Goal: Task Accomplishment & Management: Manage account settings

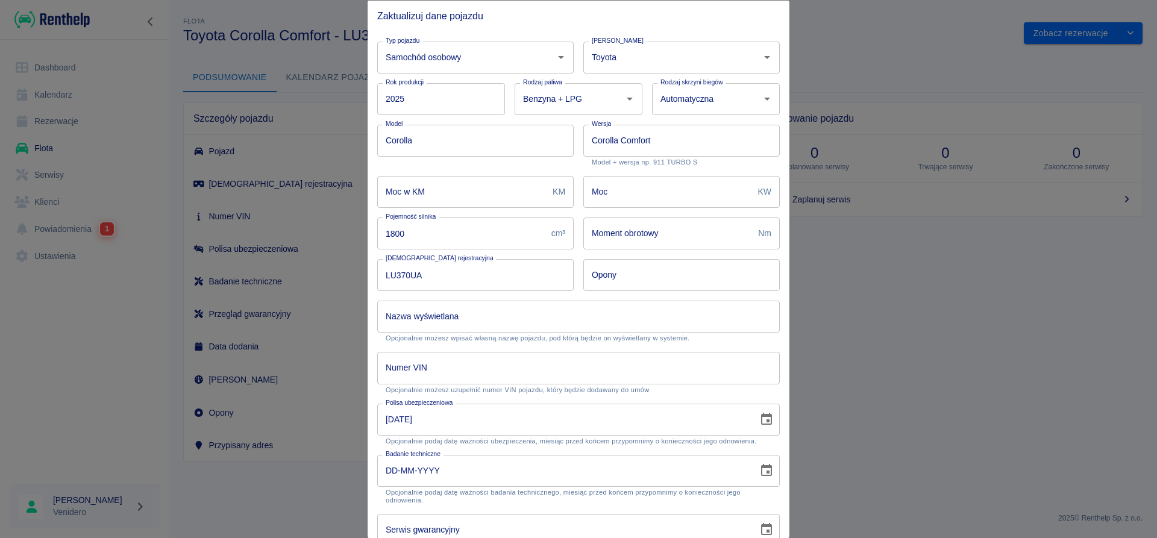
click at [390, 472] on input "DD-MM-YYYY" at bounding box center [563, 470] width 372 height 32
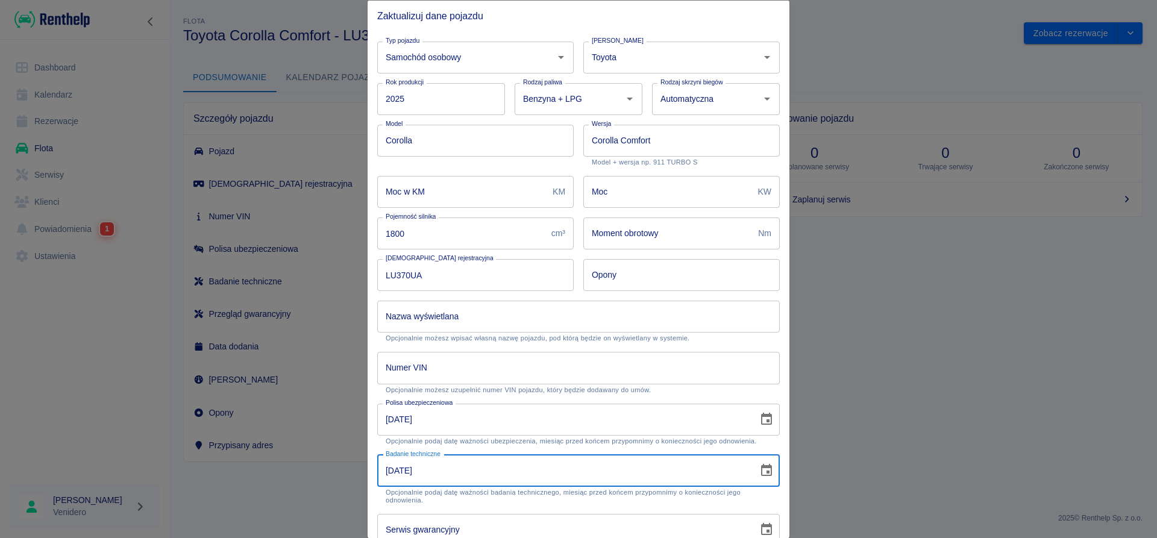
type input "[DATE]"
click at [416, 368] on input "Numer VIN" at bounding box center [578, 368] width 402 height 32
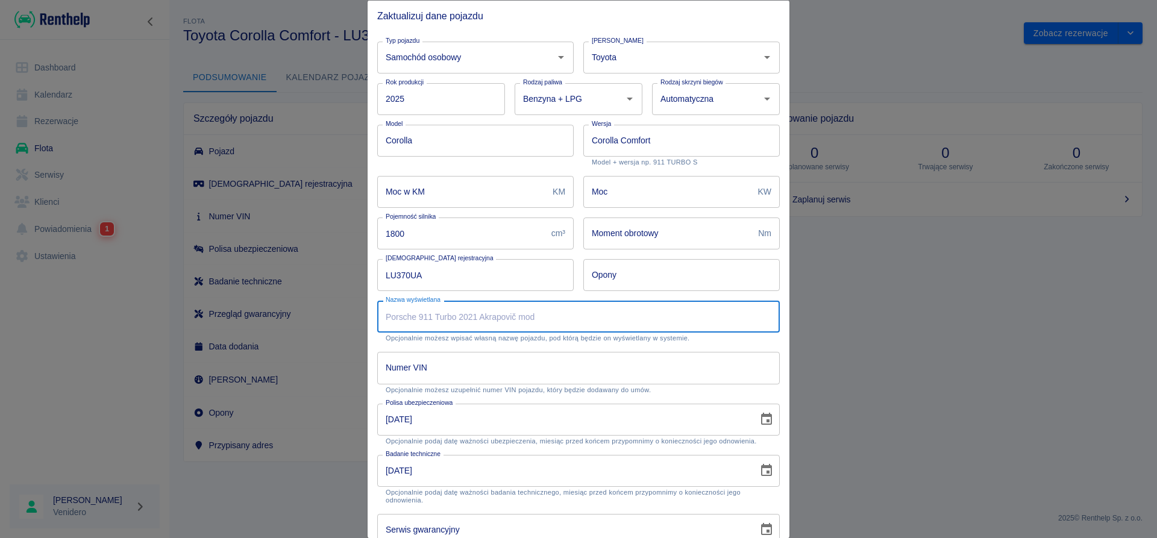
click at [433, 318] on input "Nazwa wyświetlana" at bounding box center [578, 317] width 402 height 32
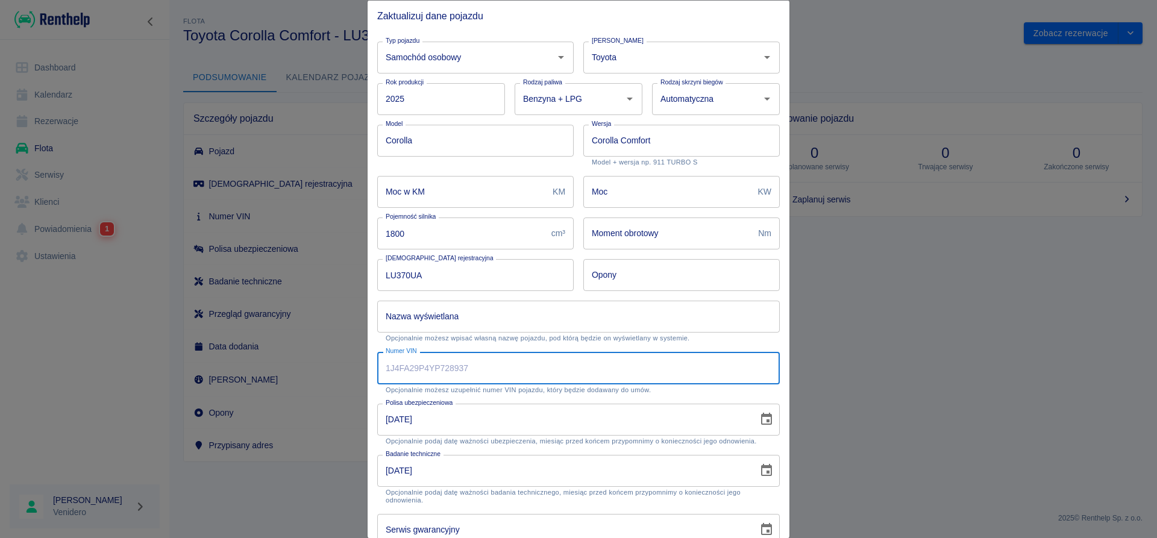
click at [428, 370] on input "Numer VIN" at bounding box center [578, 368] width 402 height 32
click at [425, 366] on input "Numer VIN" at bounding box center [578, 368] width 402 height 32
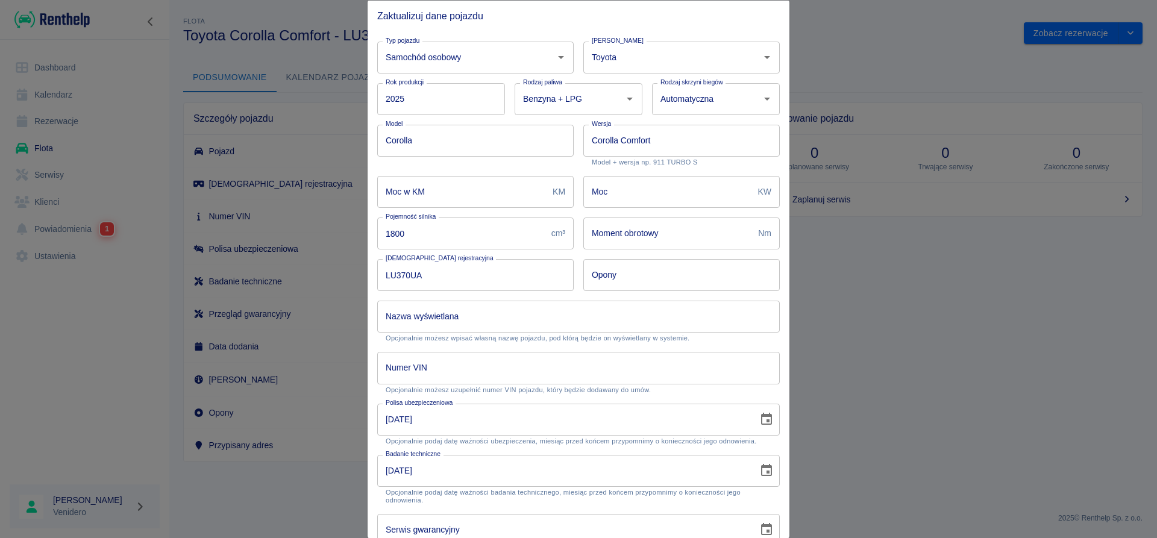
click at [427, 359] on input "Numer VIN" at bounding box center [578, 368] width 402 height 32
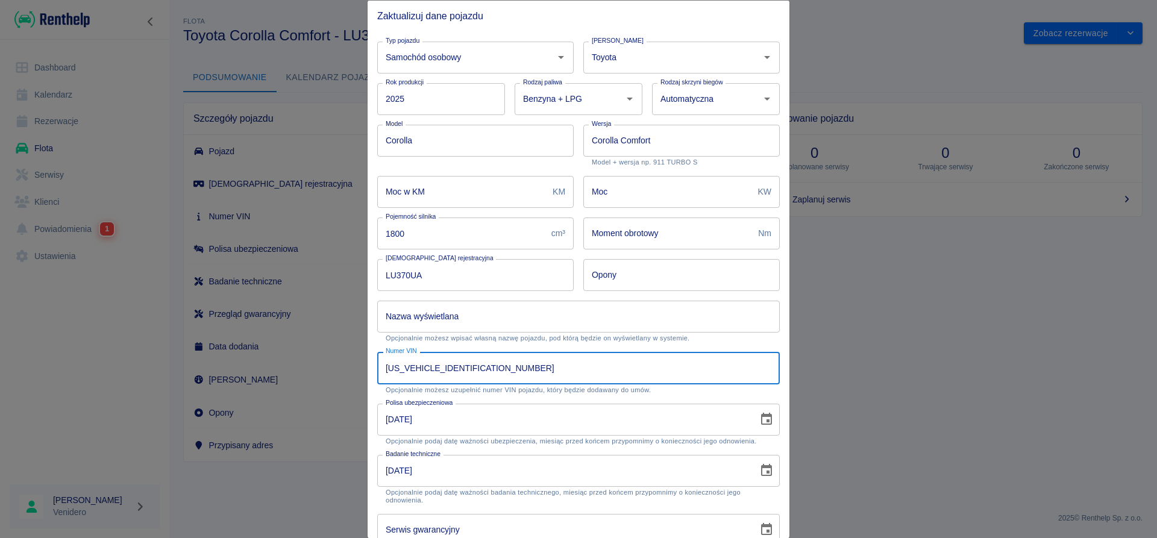
type input "[US_VEHICLE_IDENTIFICATION_NUMBER]"
click at [633, 275] on input "Opony" at bounding box center [681, 275] width 196 height 32
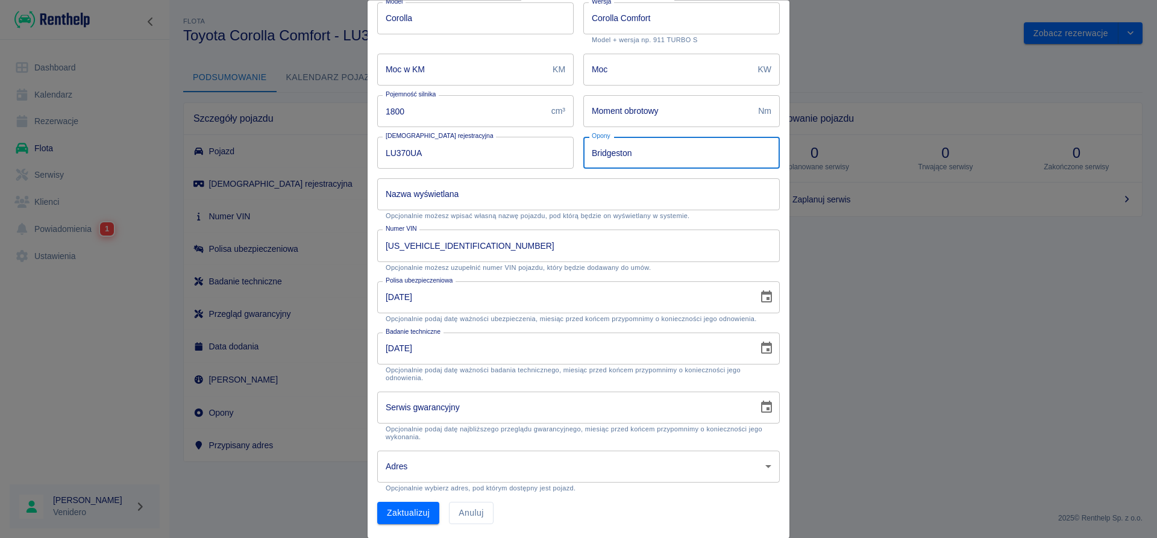
scroll to position [122, 0]
type input "Bridgeston"
click at [416, 519] on button "Zaktualizuj" at bounding box center [408, 513] width 62 height 22
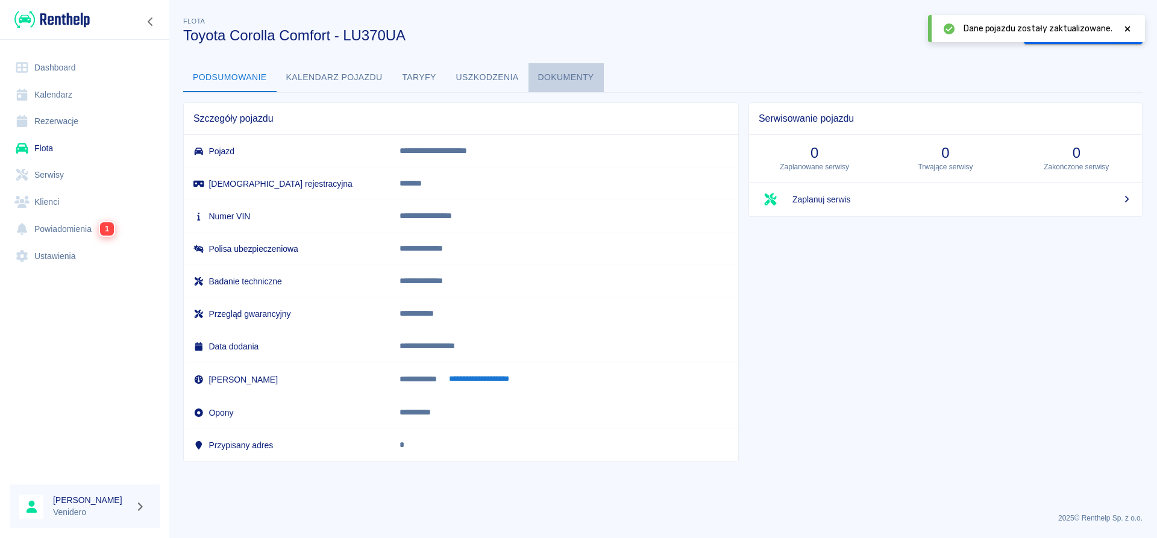
click at [573, 80] on button "Dokumenty" at bounding box center [565, 77] width 75 height 29
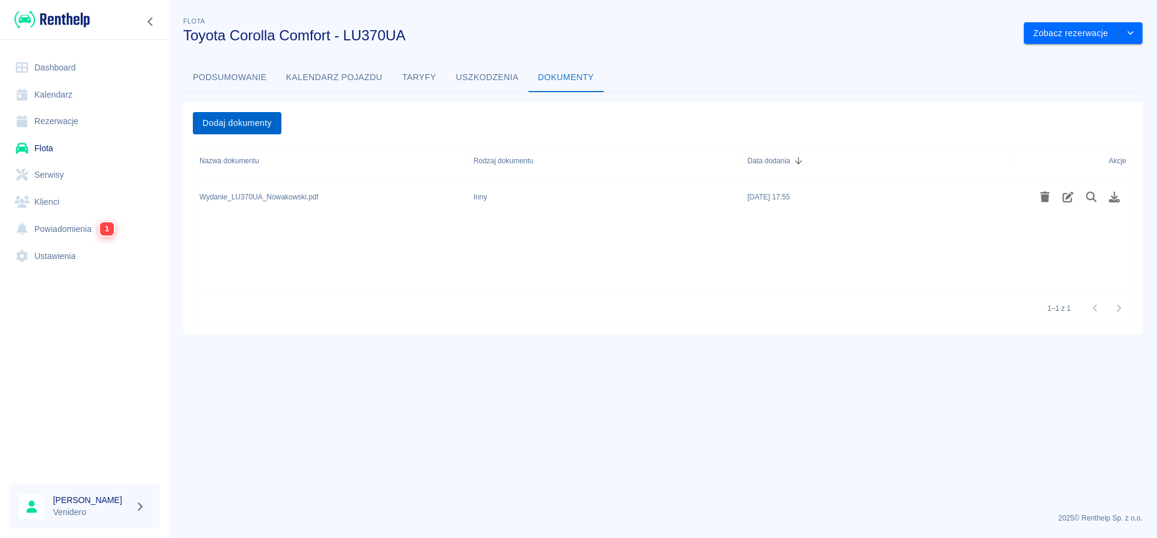
click at [228, 121] on button "Dodaj dokumenty" at bounding box center [237, 123] width 89 height 22
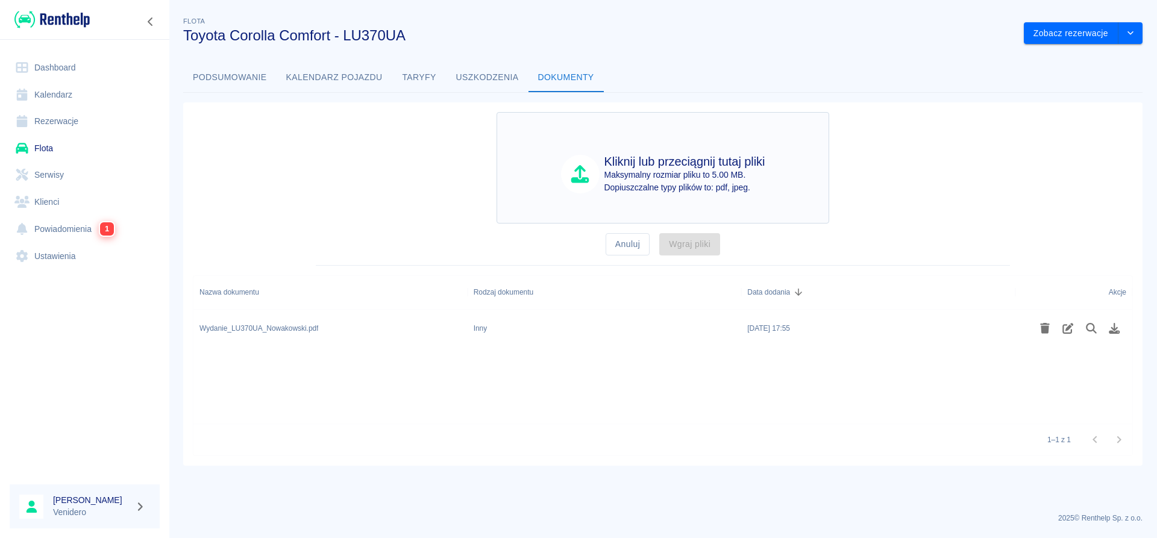
click at [698, 172] on p "Maksymalny rozmiar pliku to 5.00 MB." at bounding box center [684, 175] width 161 height 13
type input "C:\fakepath\Dowod_LU370UA.pdf"
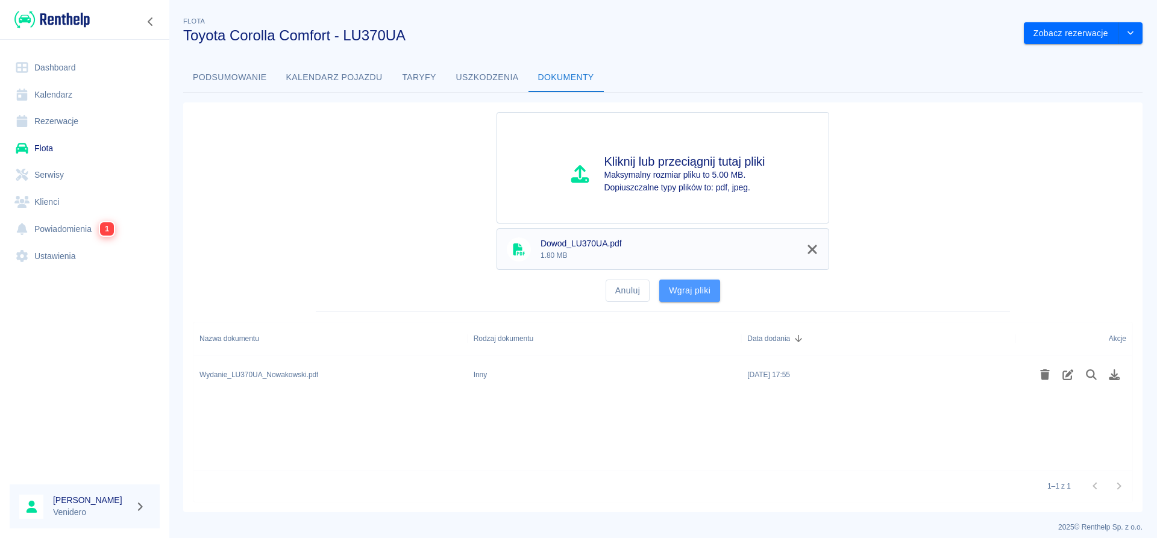
click at [686, 293] on button "Wgraj pliki" at bounding box center [689, 291] width 61 height 22
